Goal: Information Seeking & Learning: Learn about a topic

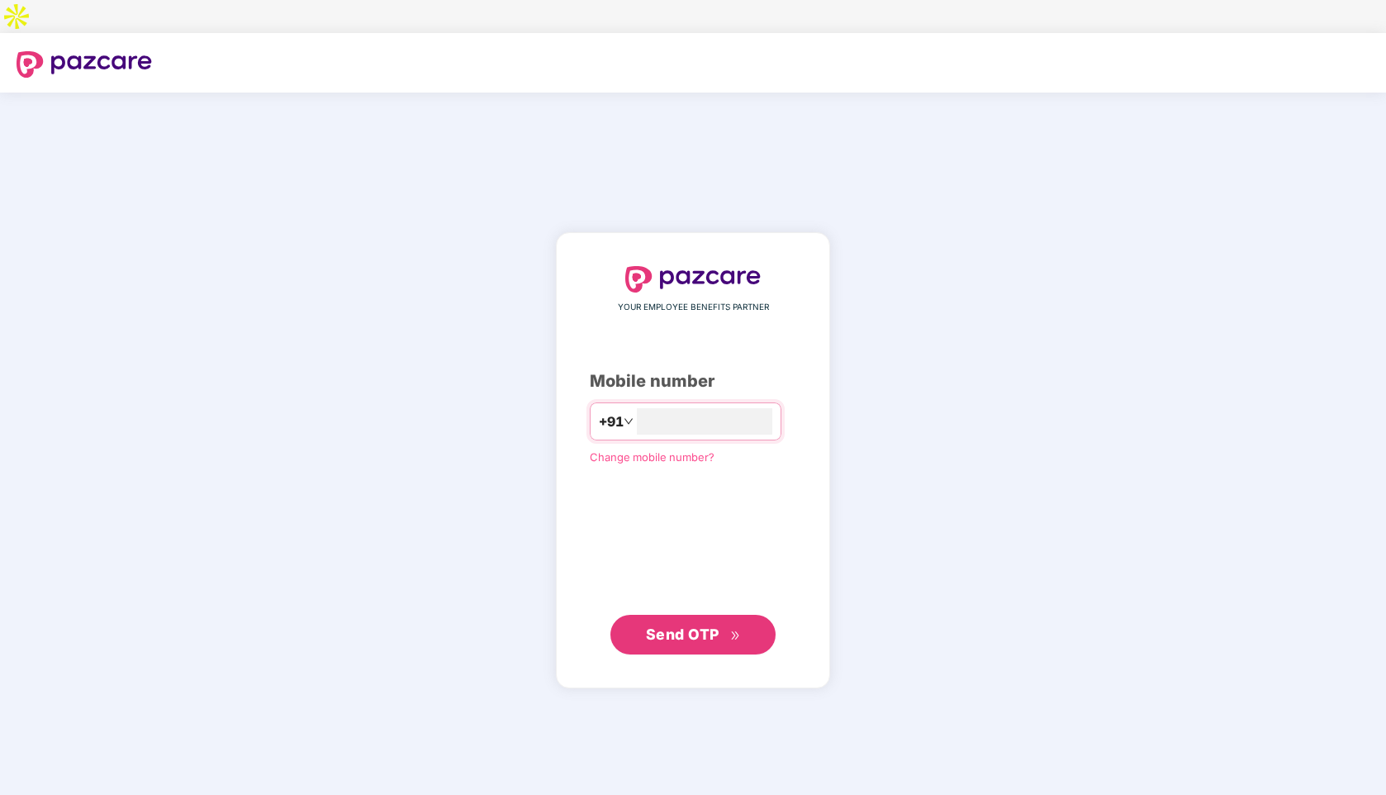
type input "**********"
click at [663, 625] on span "Send OTP" at bounding box center [683, 633] width 74 height 17
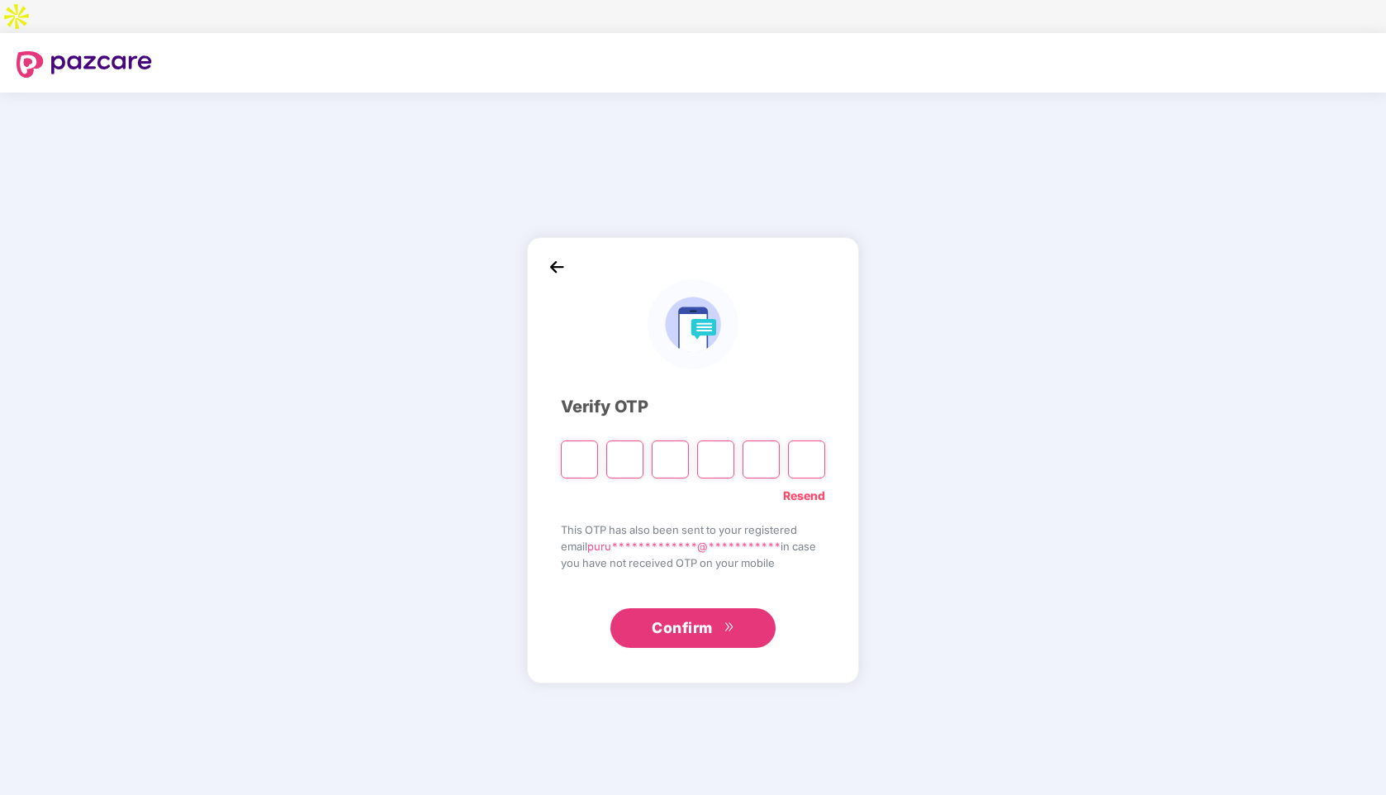
type input "*"
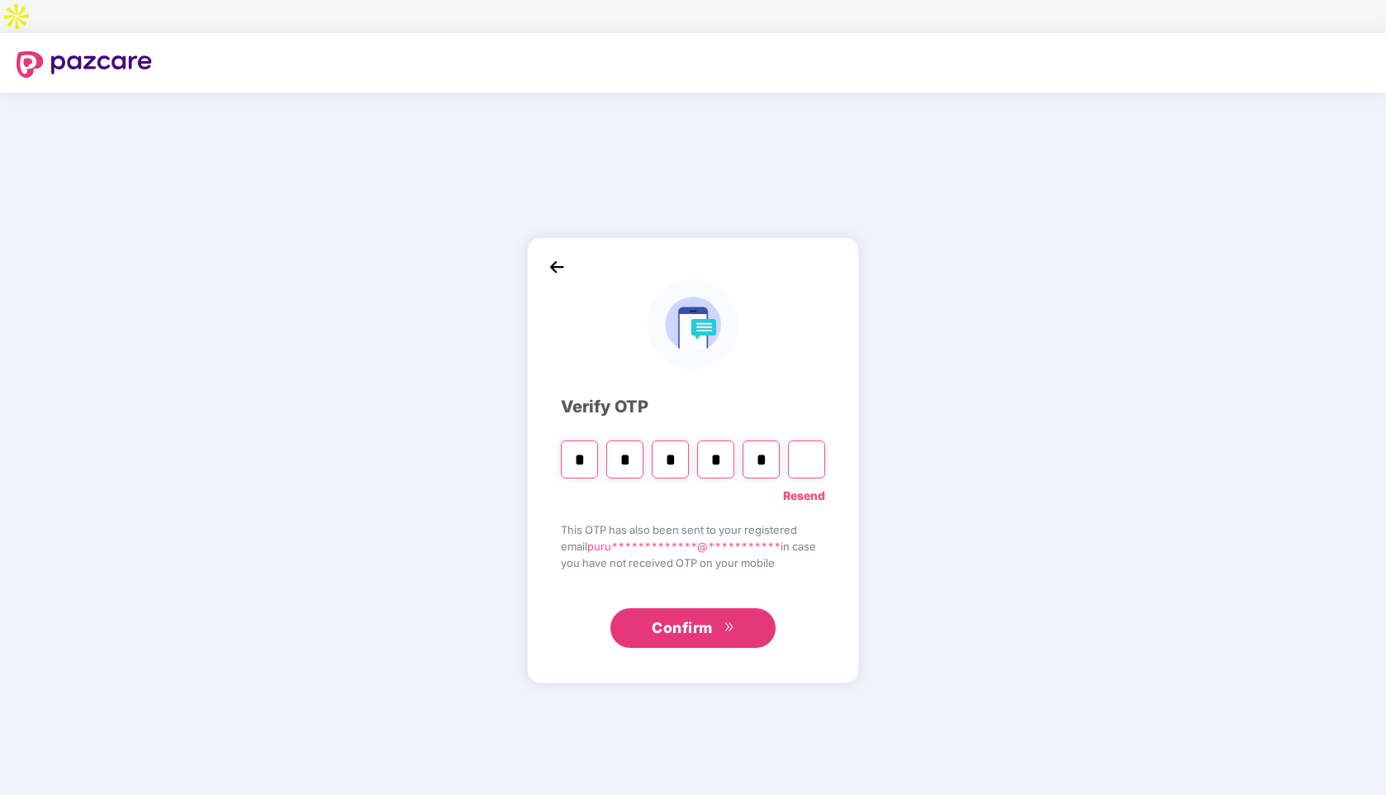
type input "*"
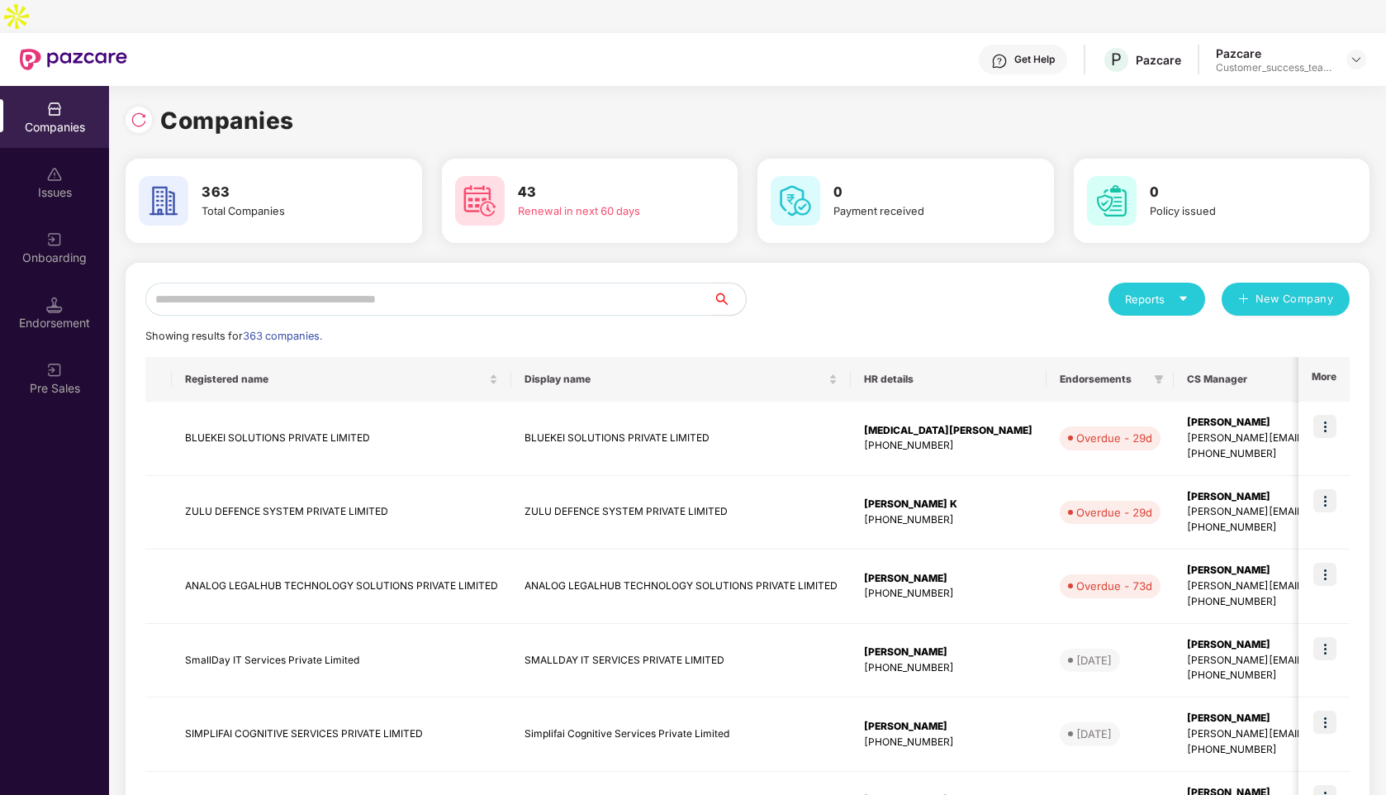
click at [311, 283] on input "text" at bounding box center [429, 299] width 568 height 33
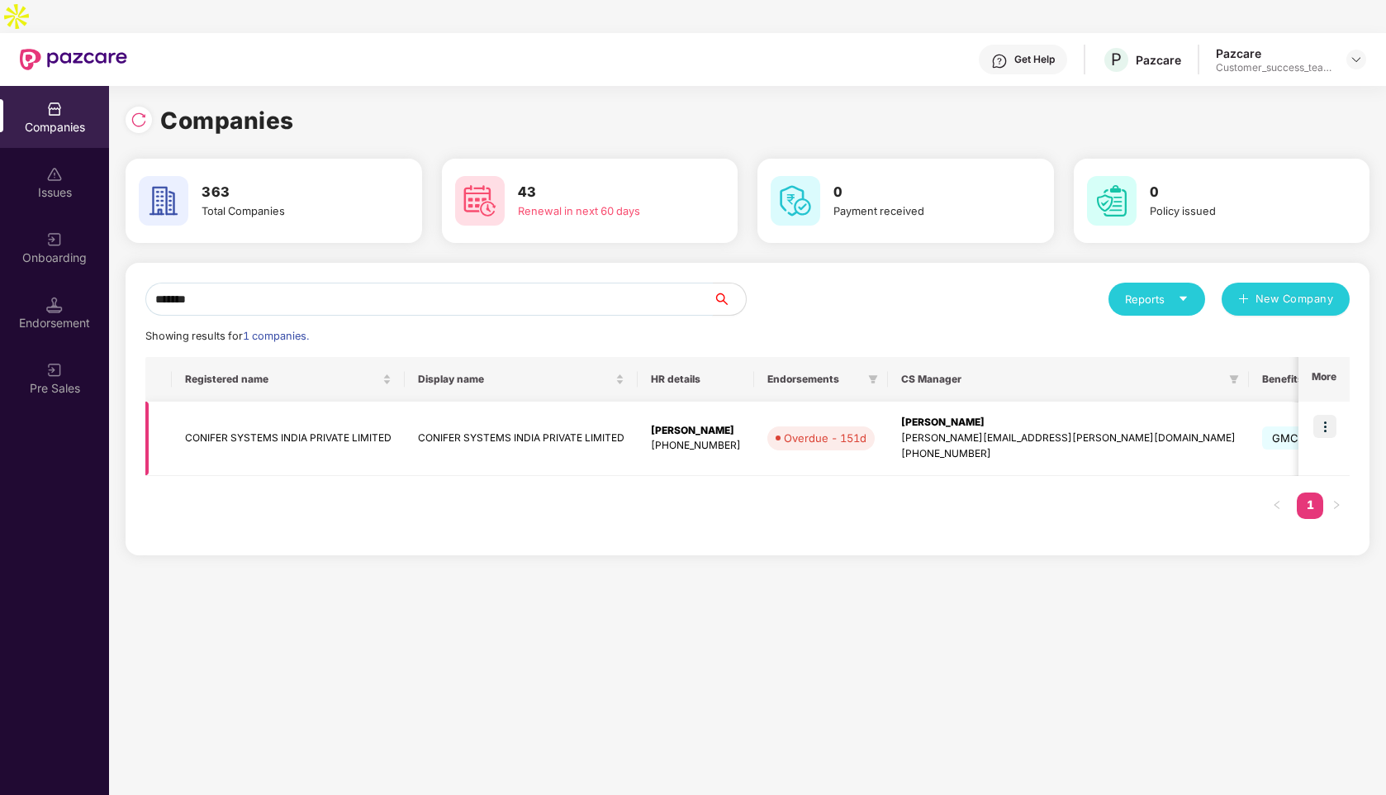
type input "*******"
click at [1332, 415] on img at bounding box center [1325, 426] width 23 height 23
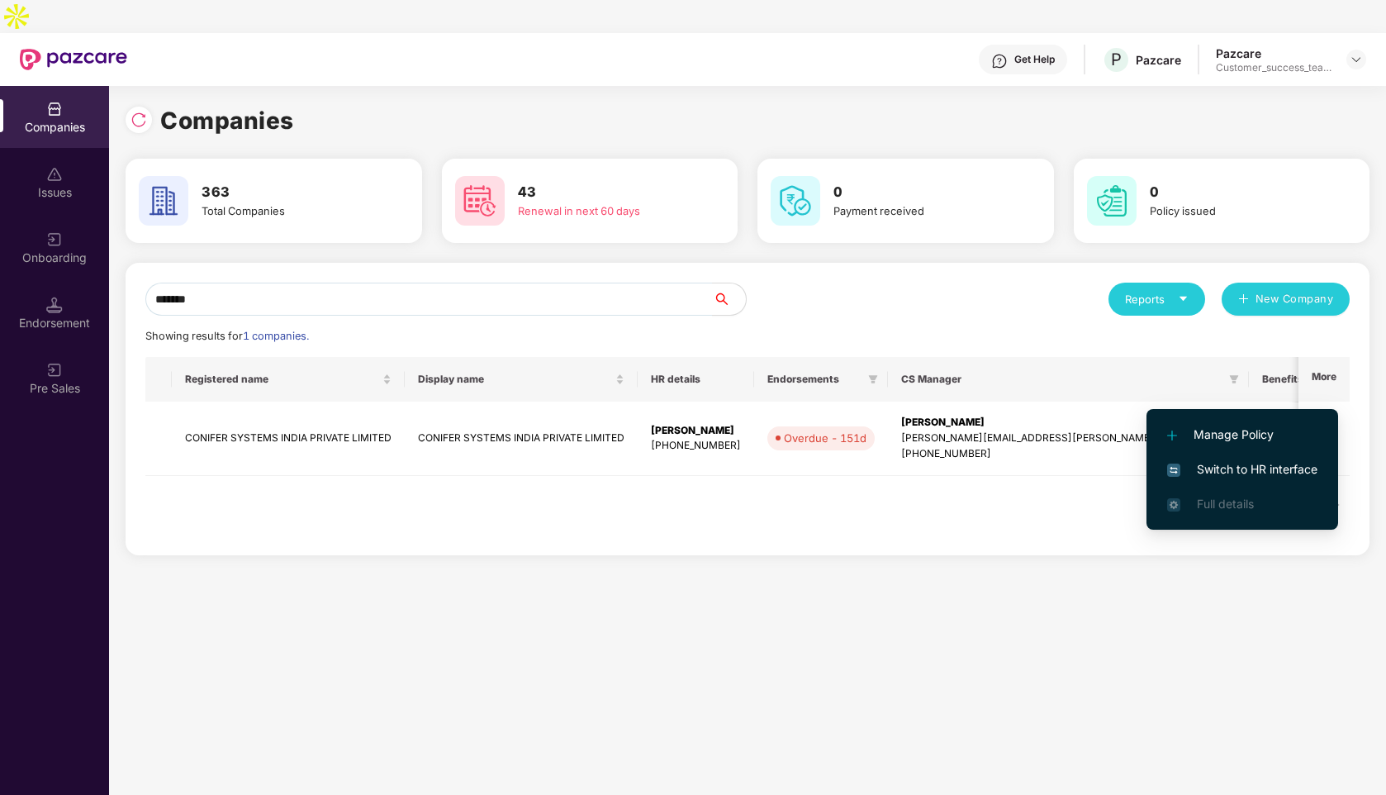
click at [1203, 470] on span "Switch to HR interface" at bounding box center [1242, 469] width 150 height 18
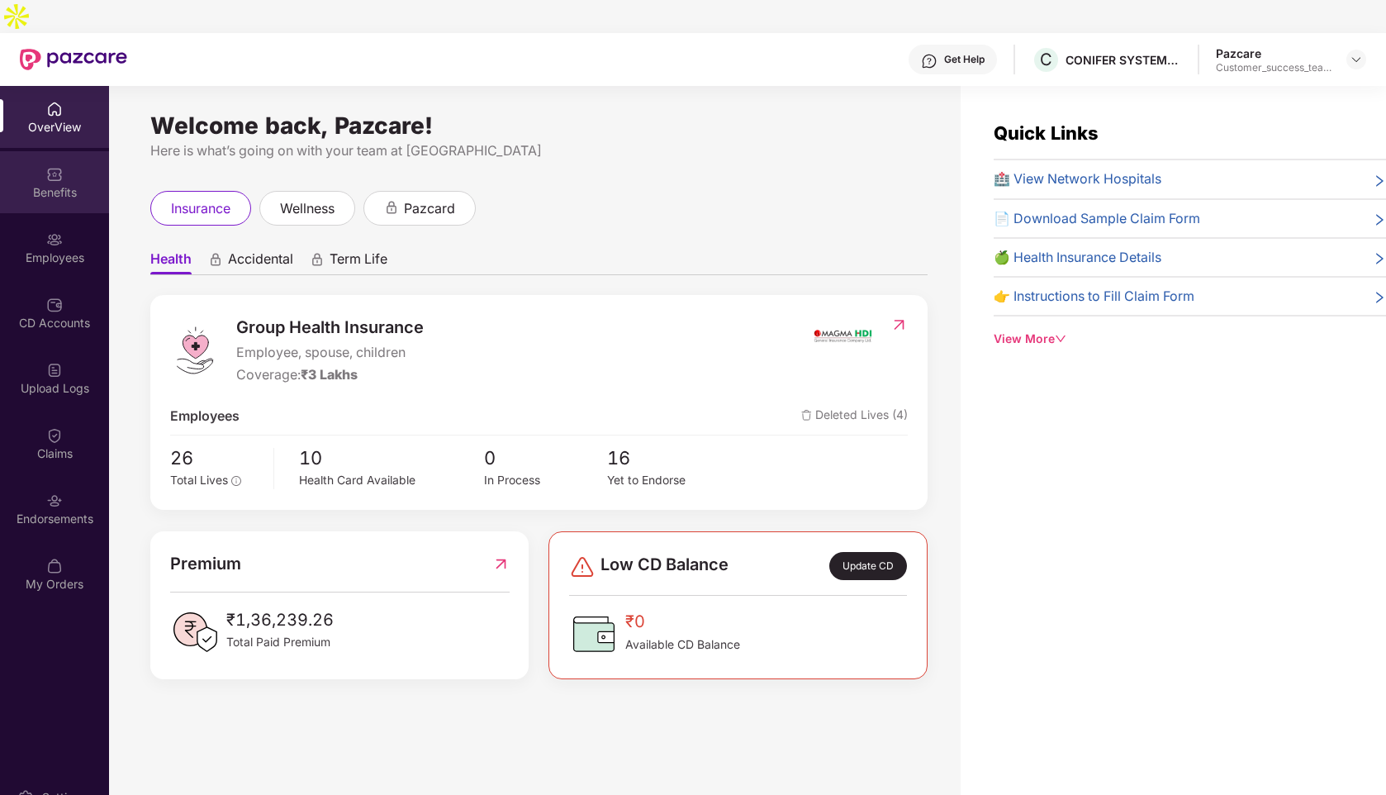
click at [58, 184] on div "Benefits" at bounding box center [54, 192] width 109 height 17
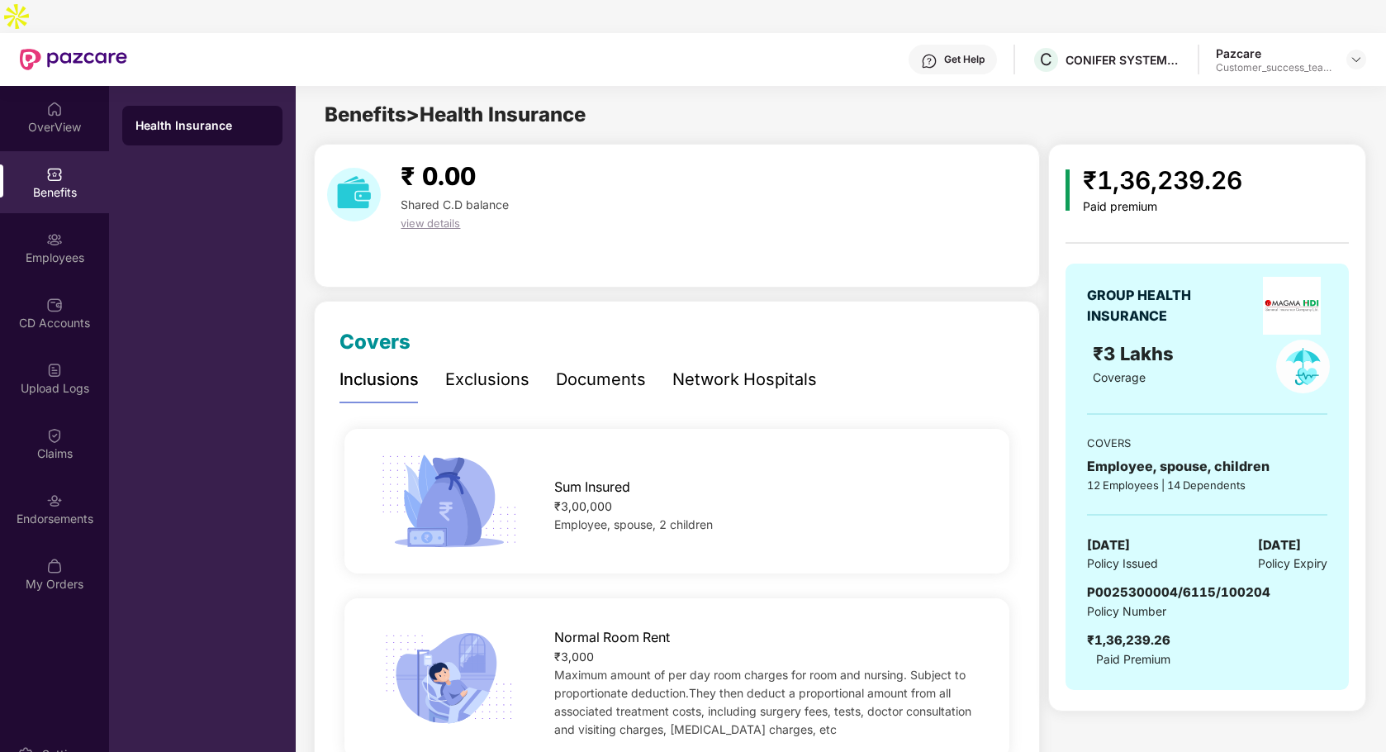
click at [586, 367] on div "Documents" at bounding box center [601, 380] width 90 height 26
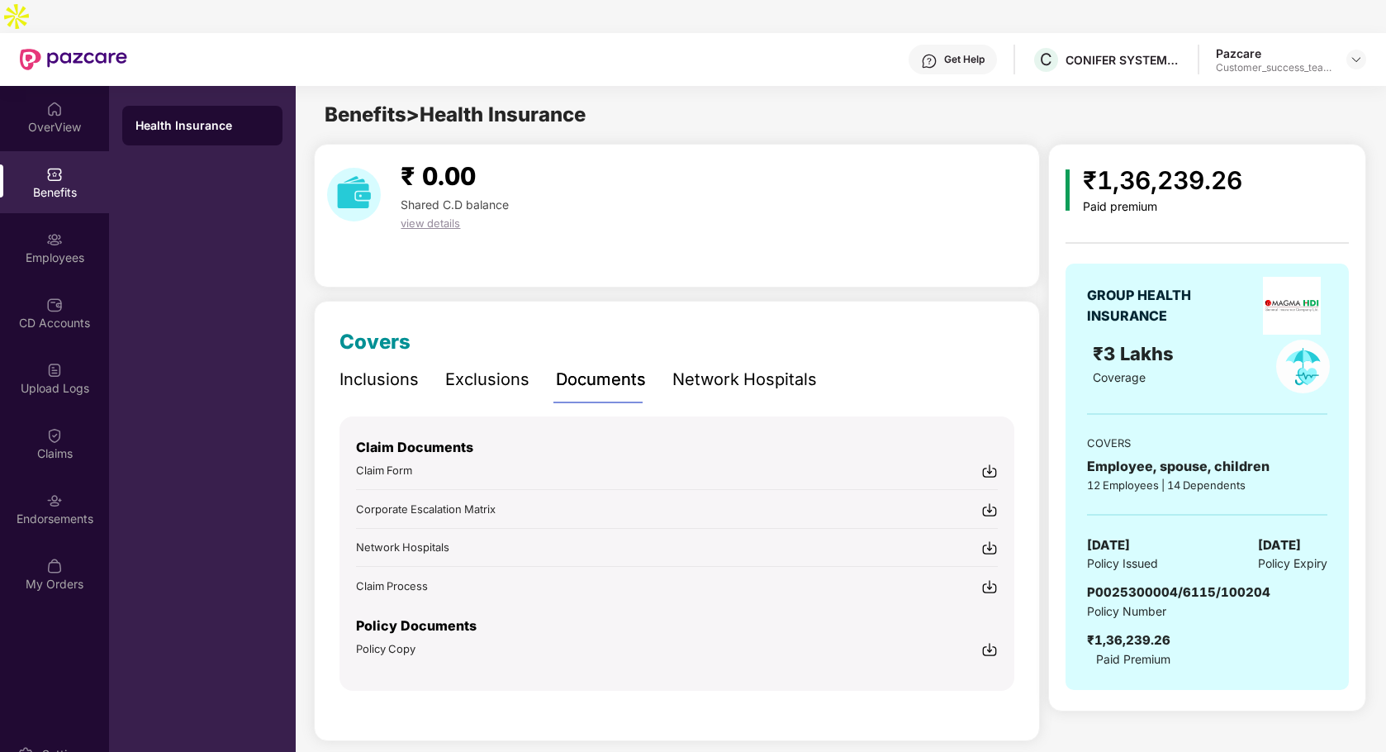
click at [391, 642] on span "Policy Copy" at bounding box center [385, 648] width 59 height 13
click at [485, 367] on div "Exclusions" at bounding box center [487, 380] width 84 height 26
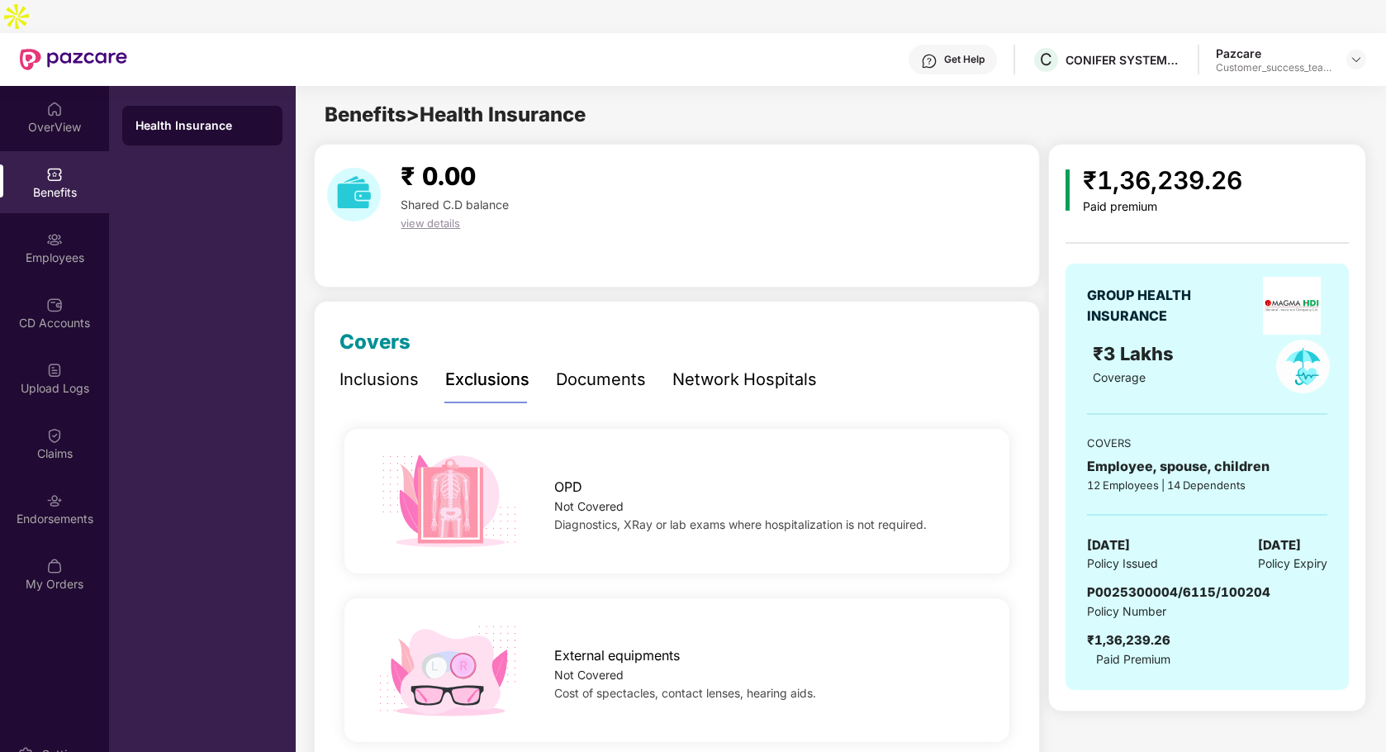
click at [389, 367] on div "Inclusions" at bounding box center [379, 380] width 79 height 26
